Goal: Use online tool/utility: Use online tool/utility

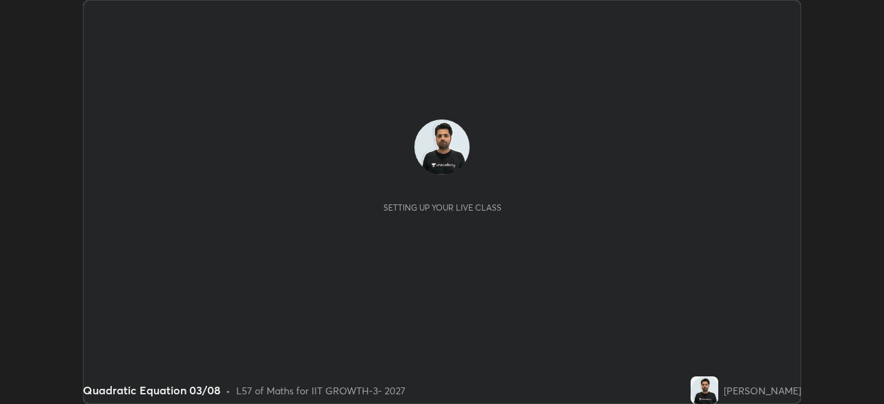
scroll to position [404, 883]
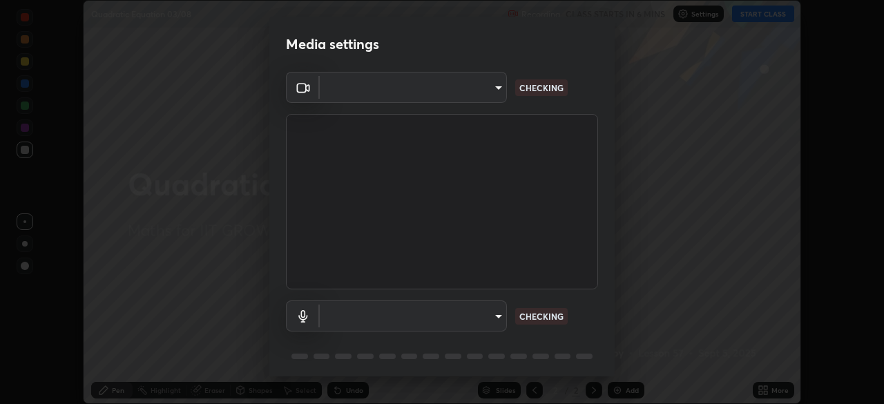
type input "8af73e8d16ef8e3bb7c62716022b9fe157133e9521606ce818031bd72dda2f9e"
click at [463, 309] on body "Erase all Quadratic Equation 03/08 Recording CLASS STARTS IN 6 MINS Settings ST…" at bounding box center [442, 202] width 884 height 404
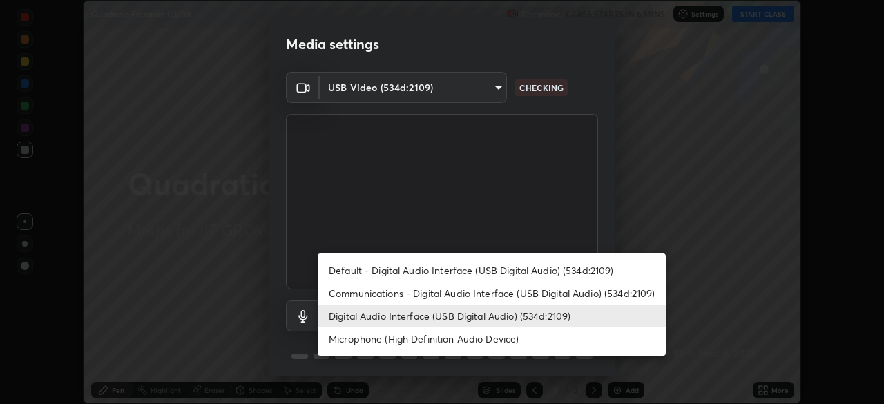
click at [388, 294] on li "Communications - Digital Audio Interface (USB Digital Audio) (534d:2109)" at bounding box center [492, 293] width 348 height 23
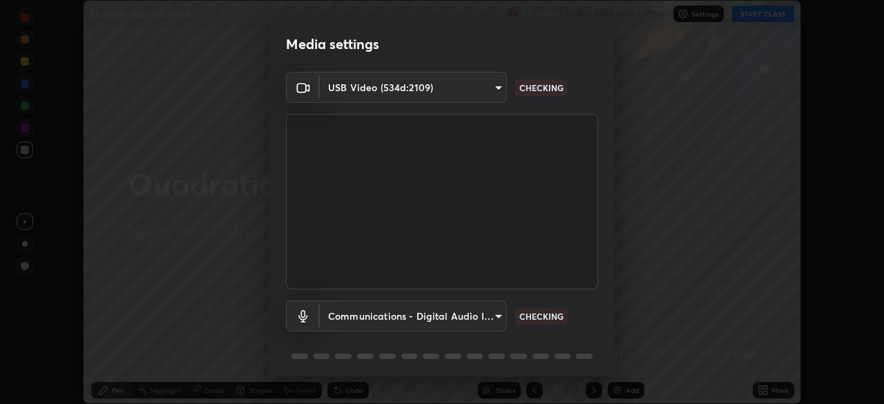
click at [393, 313] on li "Digital Audio Interface (USB Digital Audio) (534d:2109)" at bounding box center [448, 315] width 261 height 13
type input "9376289e619e4675d11d21499418c37aaf050eeae3c85155971a5de3e19aa403"
click at [380, 318] on body "Erase all Quadratic Equation 03/08 Recording CLASS STARTS IN 6 MINS Settings ST…" at bounding box center [442, 202] width 884 height 404
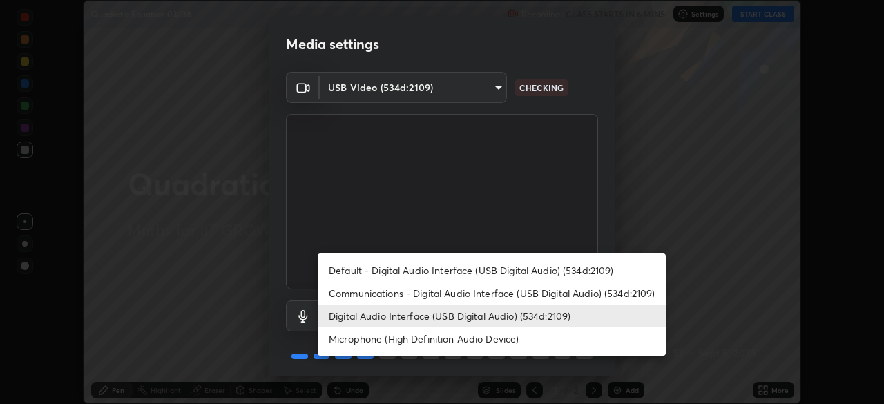
click at [580, 313] on li "Digital Audio Interface (USB Digital Audio) (534d:2109)" at bounding box center [492, 315] width 348 height 23
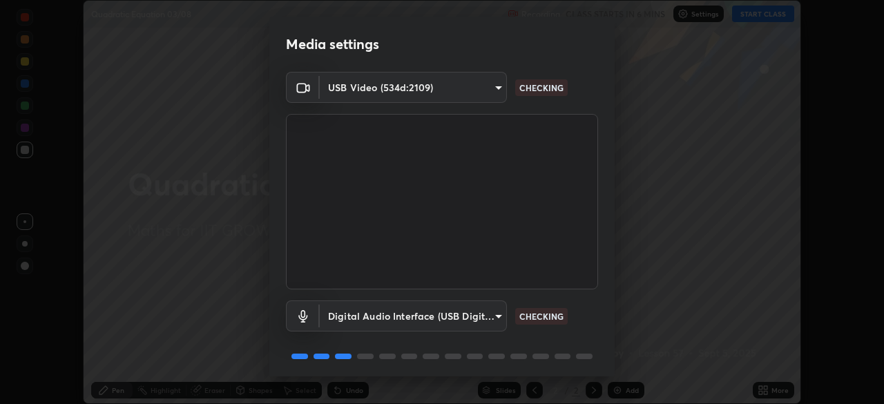
scroll to position [49, 0]
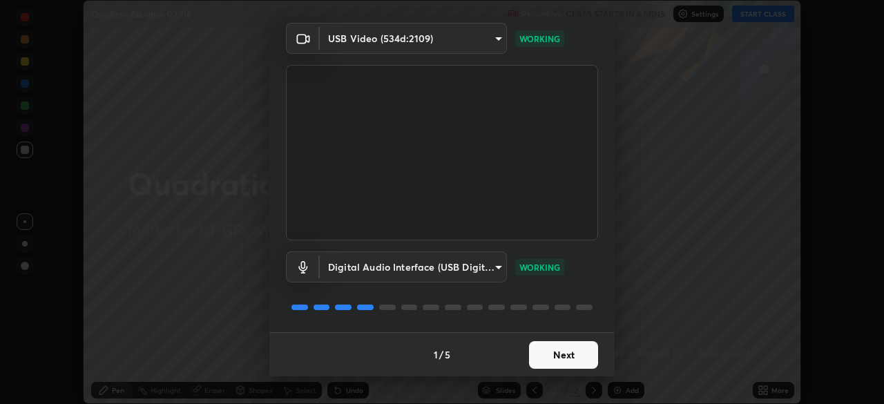
click at [552, 352] on button "Next" at bounding box center [563, 355] width 69 height 28
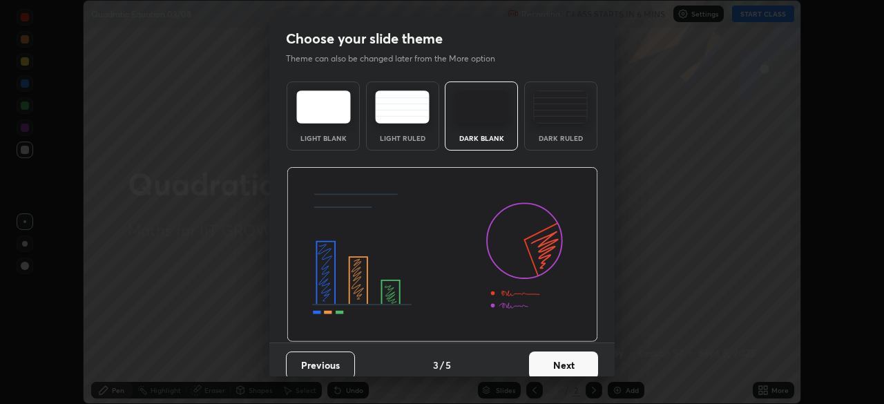
click at [571, 355] on button "Next" at bounding box center [563, 365] width 69 height 28
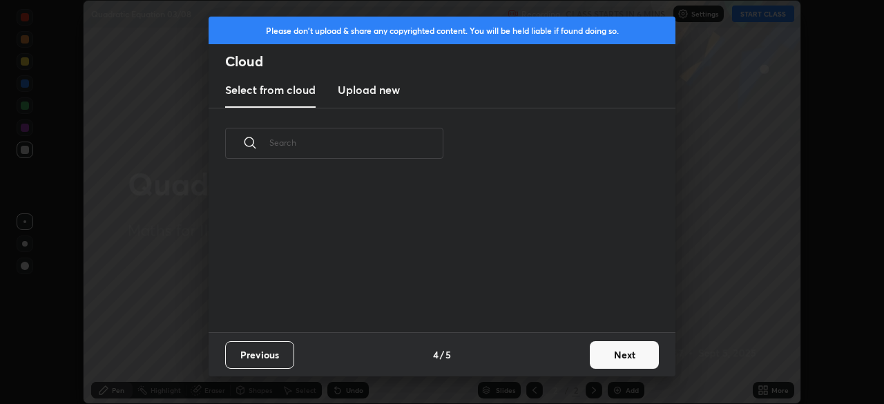
click at [583, 355] on div "Previous 4 / 5 Next" at bounding box center [441, 354] width 467 height 44
click at [590, 356] on button "Next" at bounding box center [624, 355] width 69 height 28
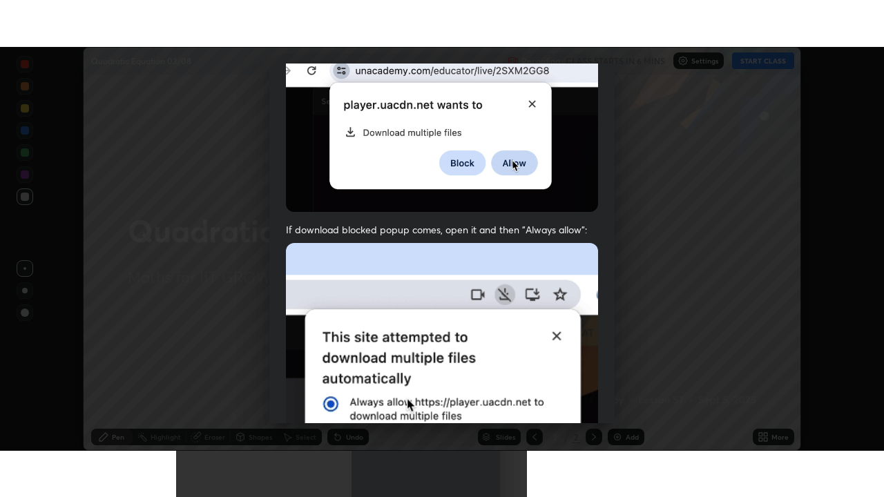
scroll to position [331, 0]
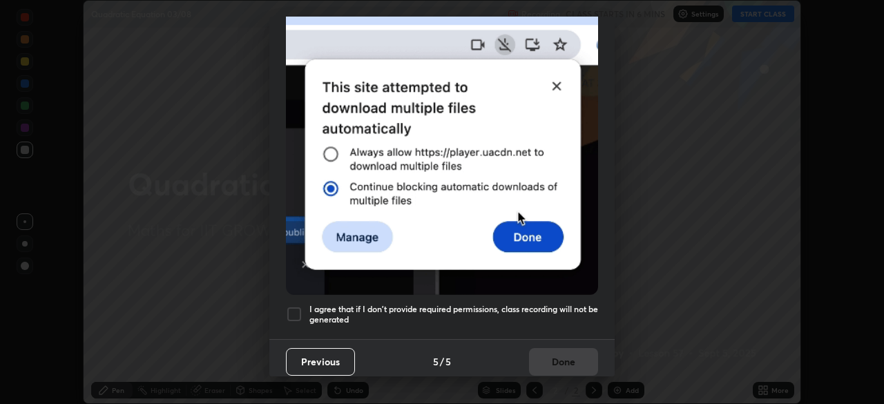
click at [295, 309] on div at bounding box center [294, 314] width 17 height 17
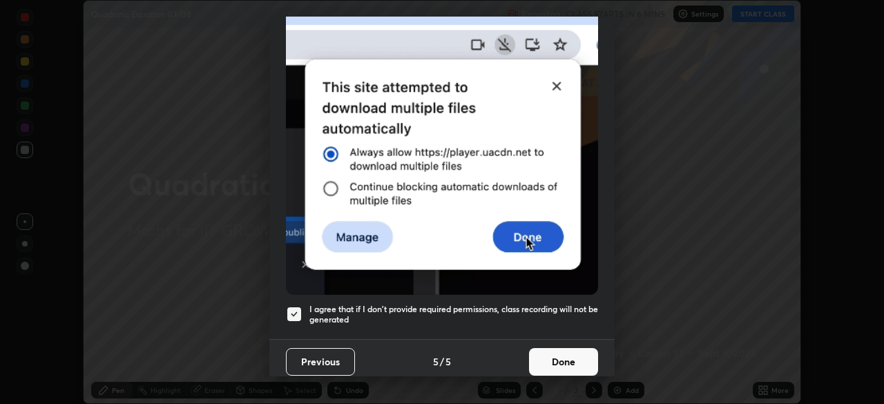
click at [557, 362] on button "Done" at bounding box center [563, 362] width 69 height 28
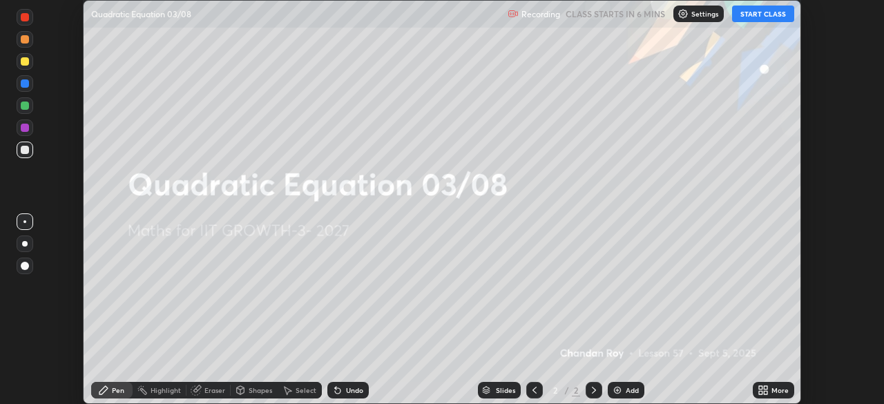
click at [765, 387] on icon at bounding box center [764, 387] width 3 height 3
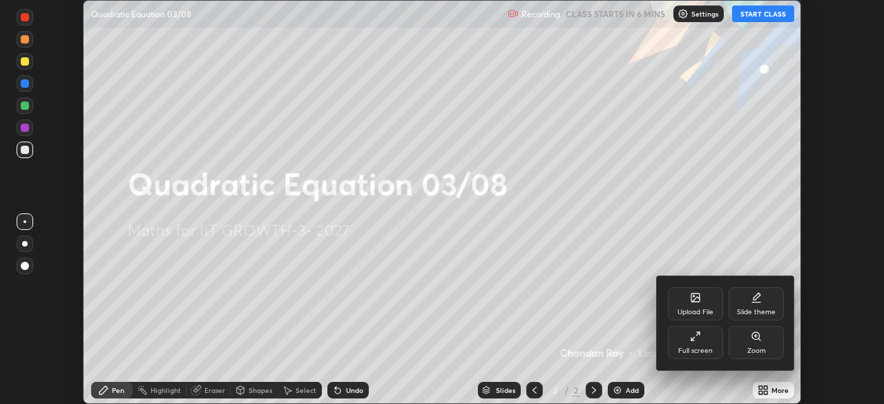
click at [699, 335] on icon at bounding box center [695, 336] width 11 height 11
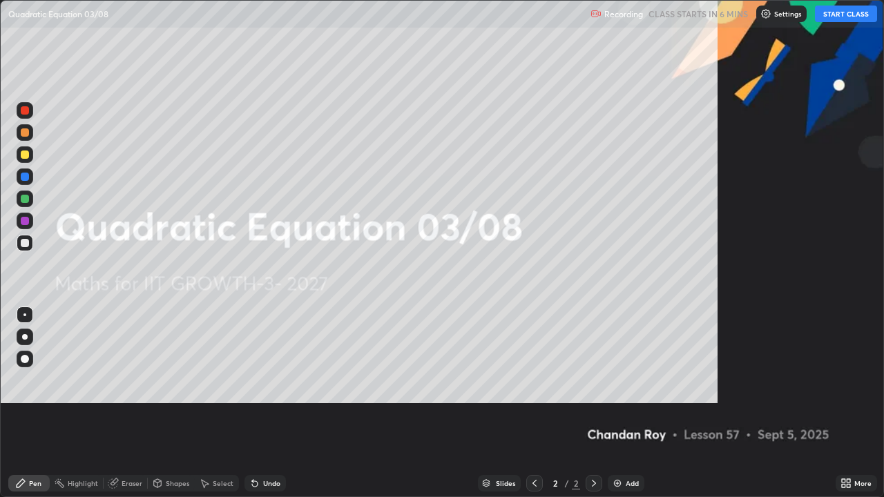
scroll to position [497, 884]
